Goal: Information Seeking & Learning: Compare options

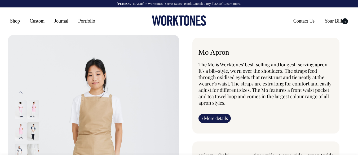
select select "Khaki"
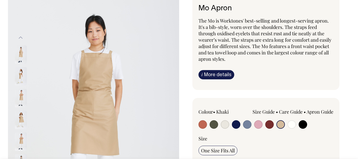
click at [247, 123] on input "radio" at bounding box center [247, 124] width 8 height 8
radio input "true"
select select "Blue/Grey"
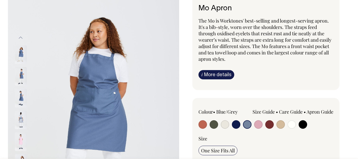
click at [247, 123] on input "radio" at bounding box center [247, 124] width 8 height 8
click at [200, 123] on input "radio" at bounding box center [202, 124] width 8 height 8
radio input "true"
select select "Rust"
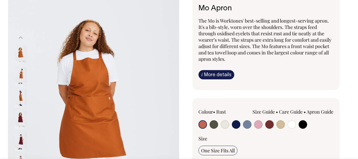
click at [245, 126] on input "radio" at bounding box center [247, 124] width 8 height 8
radio input "true"
select select "Blue/Grey"
